Goal: Information Seeking & Learning: Learn about a topic

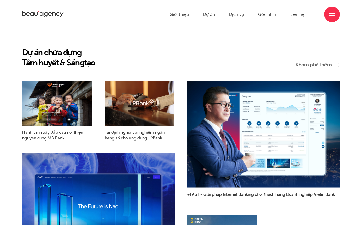
scroll to position [607, 0]
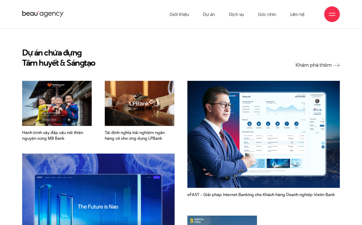
click at [46, 116] on img at bounding box center [57, 103] width 70 height 45
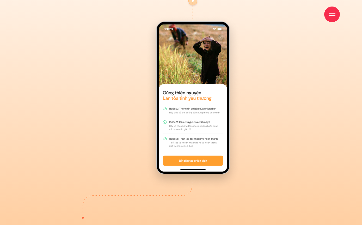
scroll to position [6054, 0]
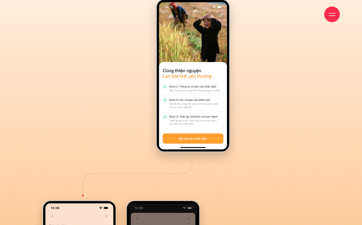
click at [329, 15] on span at bounding box center [332, 15] width 7 height 1
click at [334, 15] on div at bounding box center [332, 14] width 7 height 7
click at [333, 17] on div at bounding box center [332, 14] width 7 height 7
click at [334, 15] on div at bounding box center [332, 14] width 7 height 7
click at [333, 17] on div at bounding box center [332, 14] width 7 height 7
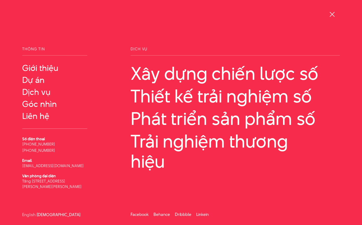
click at [333, 18] on div at bounding box center [332, 15] width 16 height 16
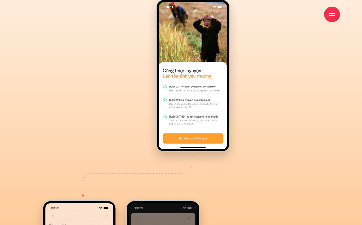
click at [334, 16] on div at bounding box center [332, 14] width 7 height 7
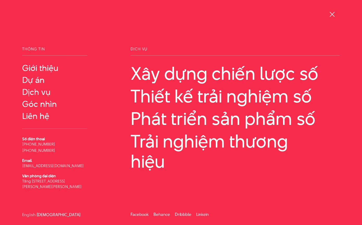
click at [329, 19] on div at bounding box center [332, 15] width 16 height 16
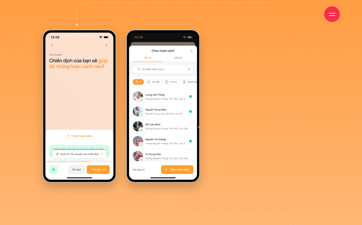
scroll to position [6677, 0]
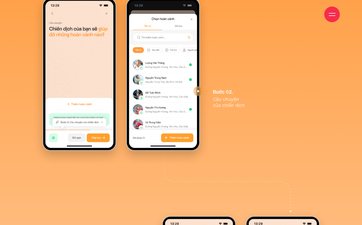
click at [332, 9] on div at bounding box center [332, 15] width 16 height 16
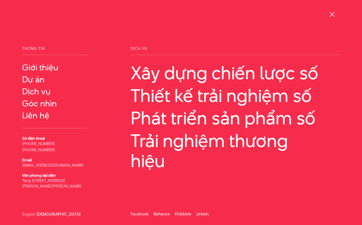
scroll to position [1, 0]
click at [28, 83] on link "Dự án" at bounding box center [54, 79] width 65 height 9
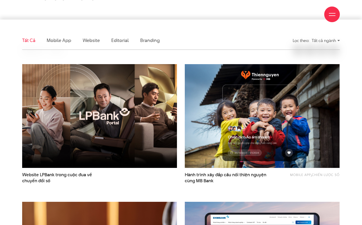
scroll to position [128, 0]
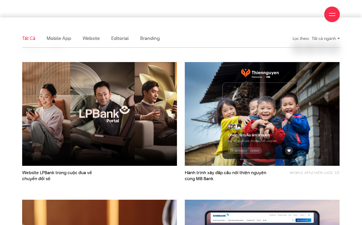
click at [52, 107] on img at bounding box center [99, 114] width 155 height 104
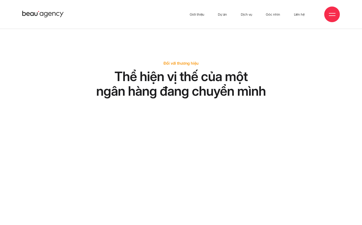
scroll to position [463, 0]
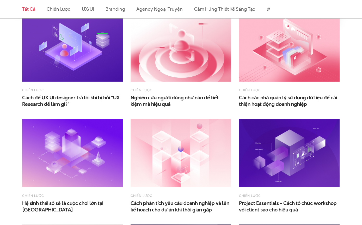
scroll to position [172, 0]
